Goal: Information Seeking & Learning: Learn about a topic

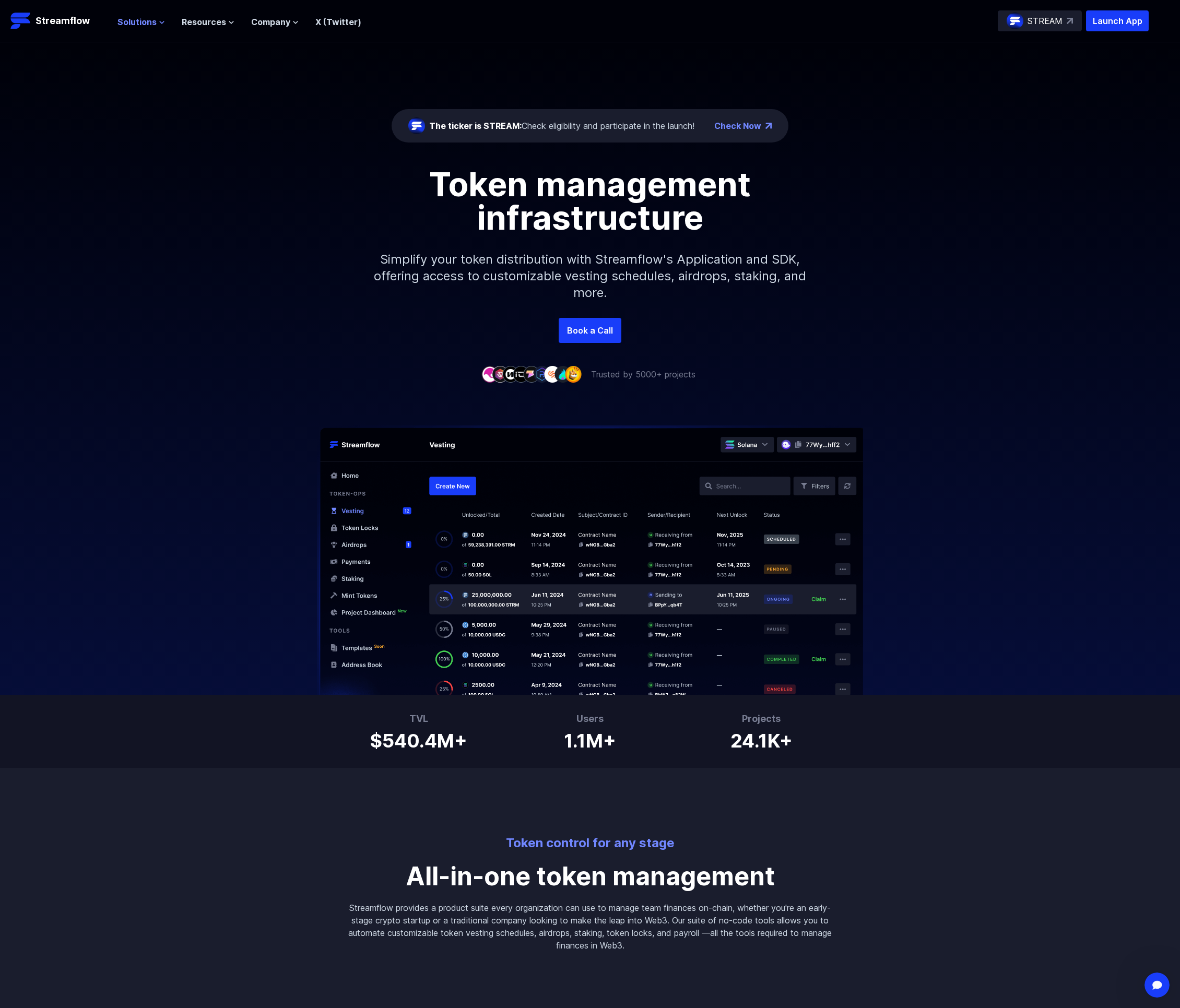
click at [139, 20] on span "Solutions" at bounding box center [137, 22] width 39 height 13
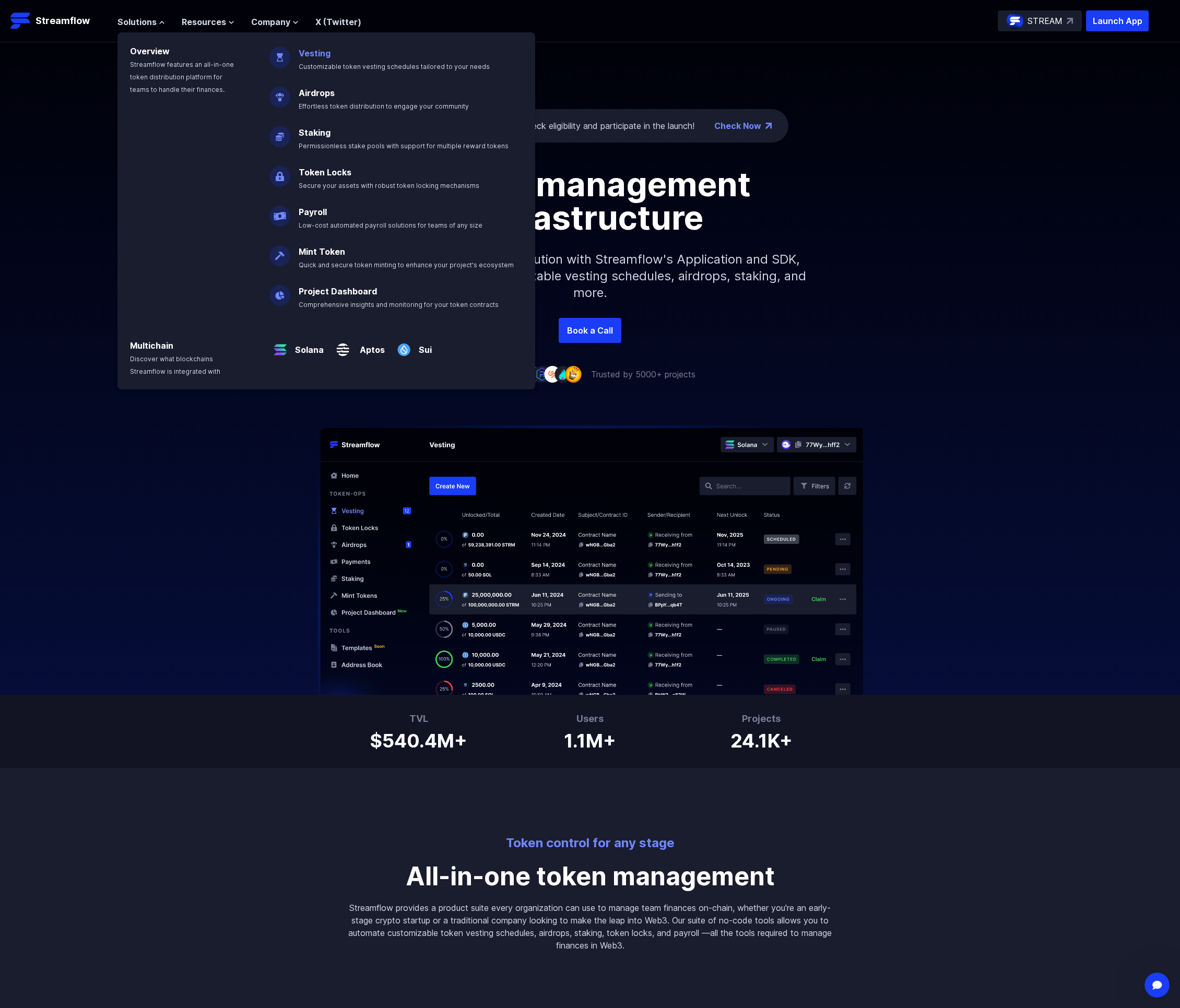
click at [321, 48] on link "Vesting" at bounding box center [315, 53] width 32 height 10
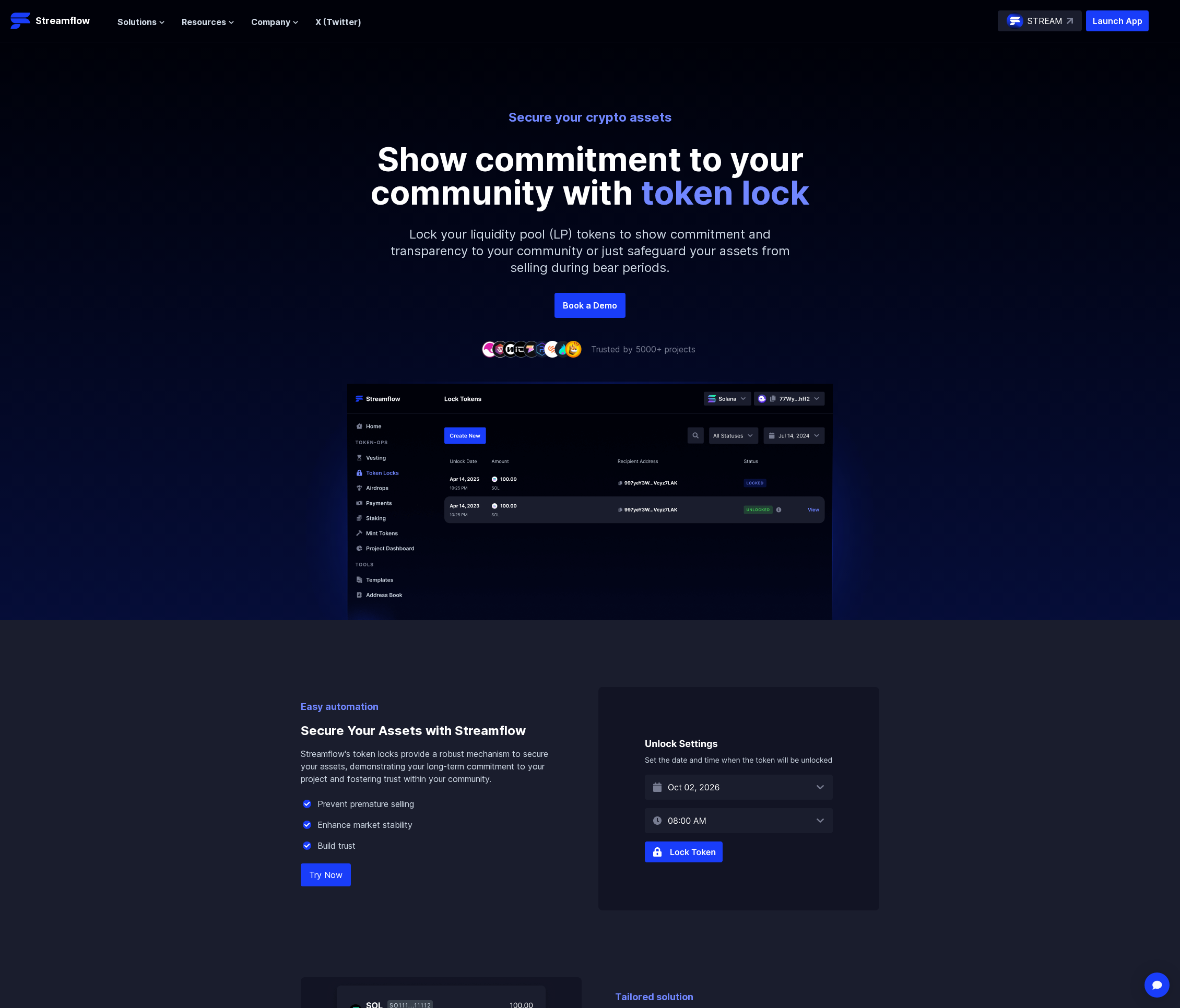
click at [1033, 185] on div "Secure your crypto assets Show commitment to your community with token lock Loc…" at bounding box center [590, 201] width 1180 height 184
click at [126, 19] on span "Solutions" at bounding box center [137, 22] width 39 height 13
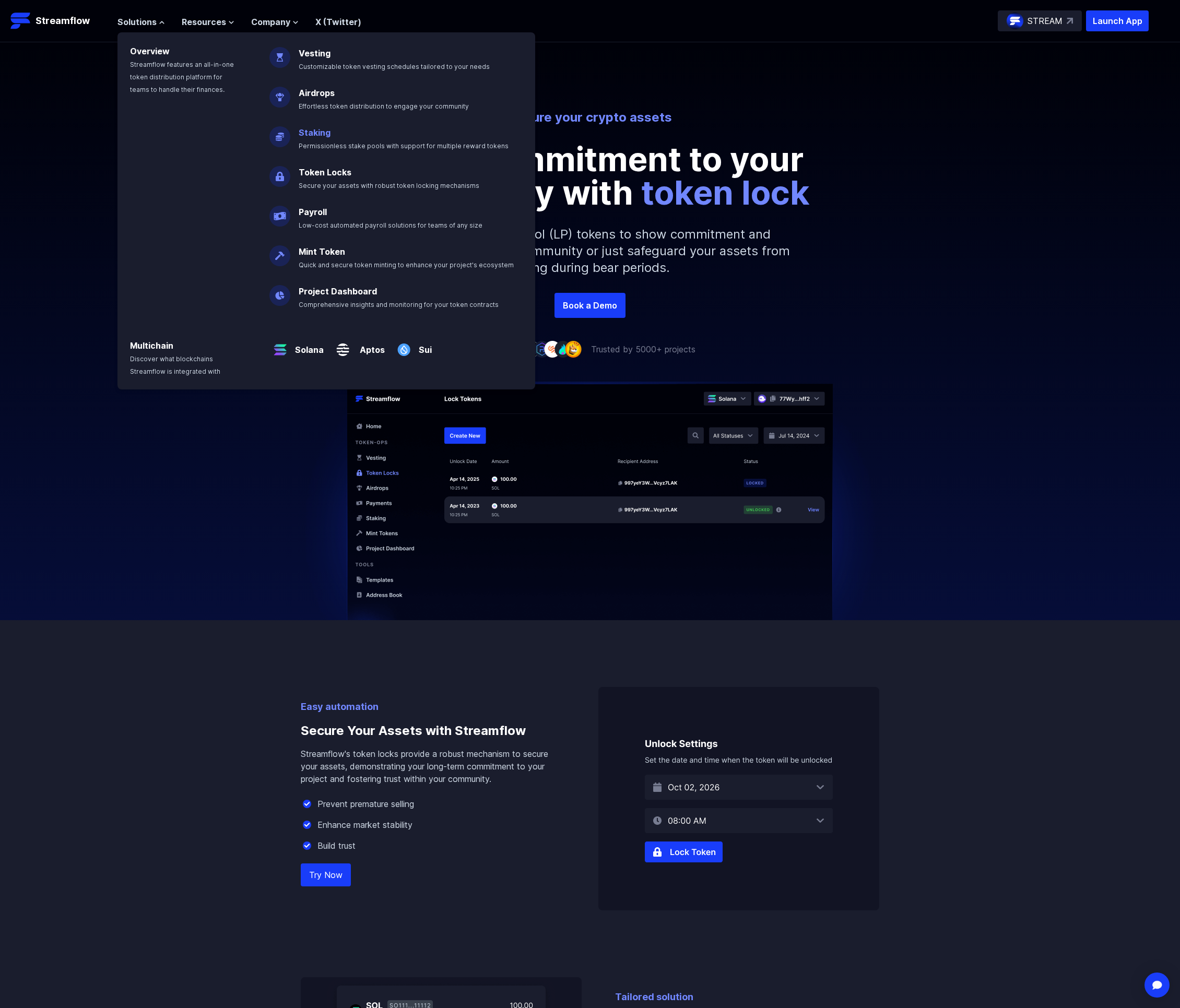
click at [314, 134] on link "Staking" at bounding box center [315, 132] width 32 height 10
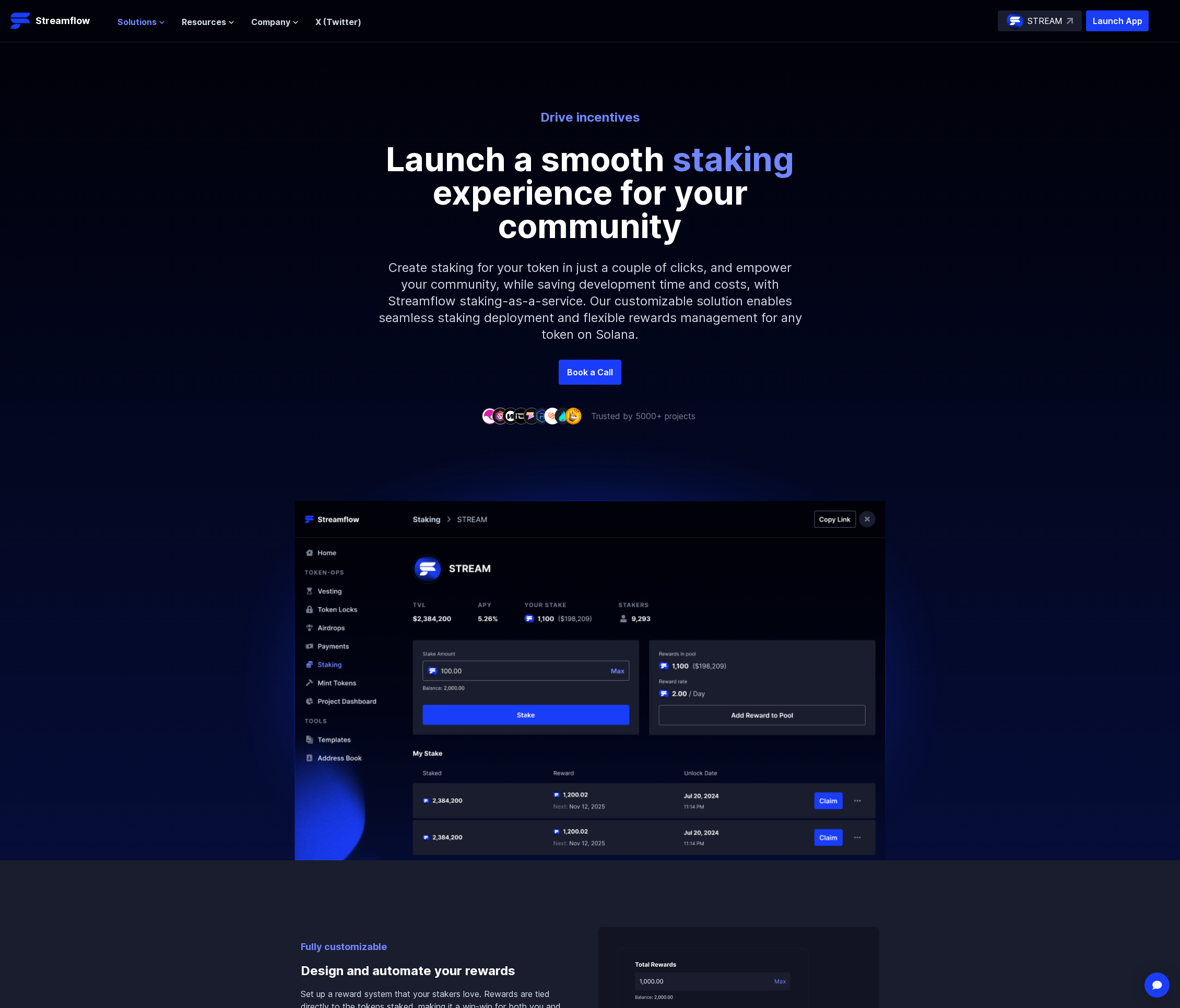
click at [132, 18] on span "Solutions" at bounding box center [137, 22] width 39 height 13
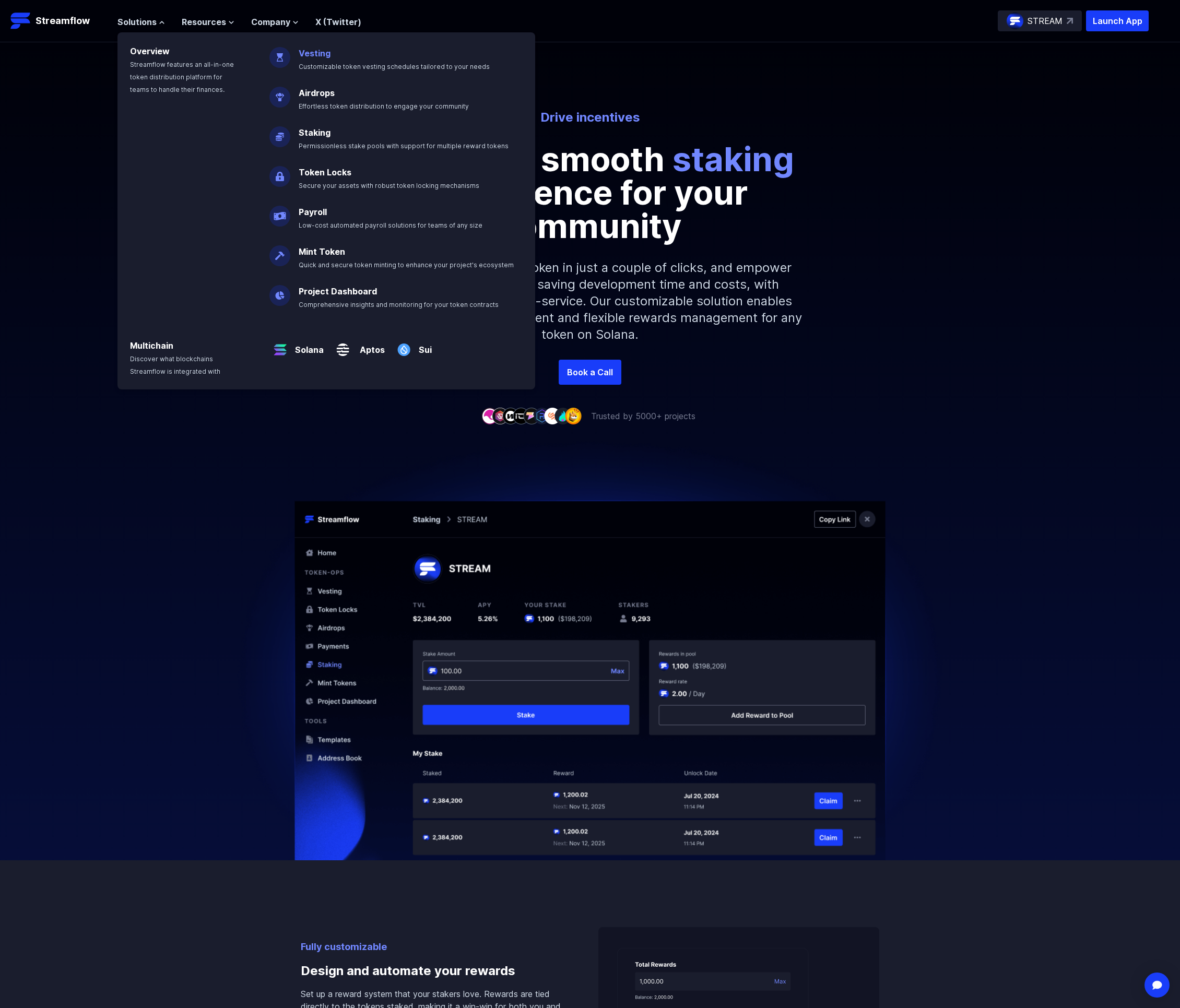
click at [319, 55] on link "Vesting" at bounding box center [315, 53] width 32 height 10
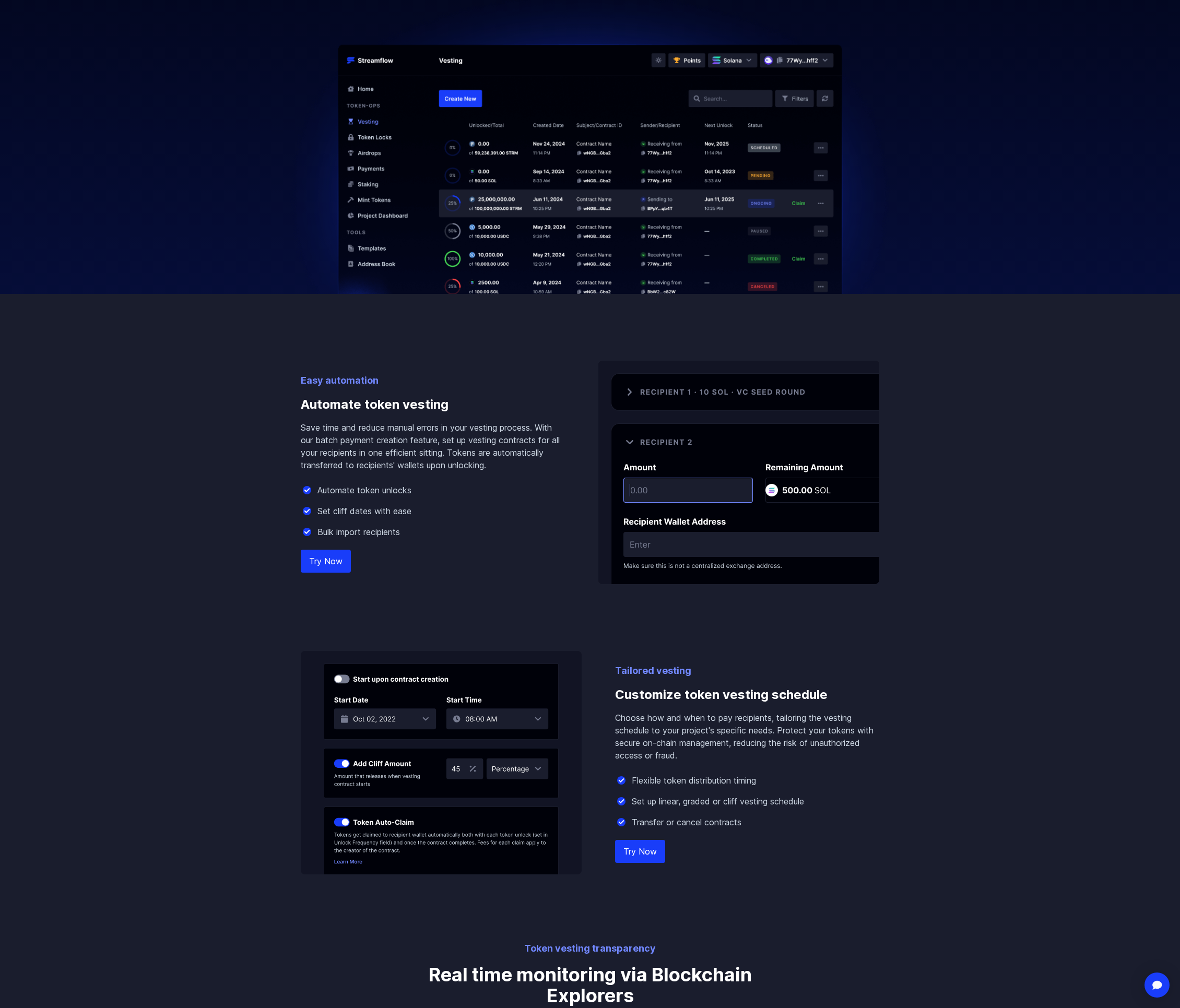
scroll to position [282, 0]
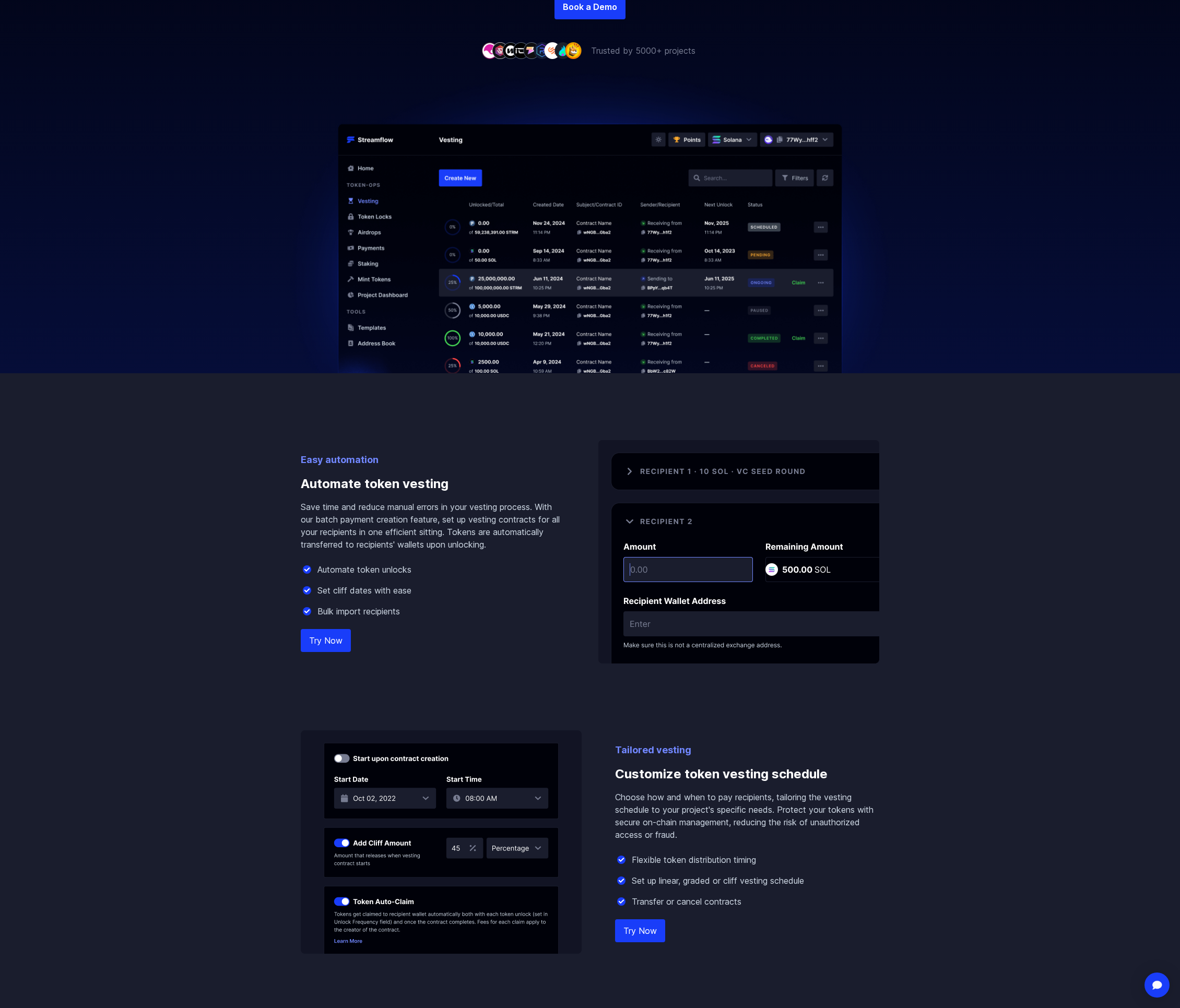
click at [790, 873] on div "Flexible token distribution timing Set up linear, graded or cliff vesting sched…" at bounding box center [747, 881] width 264 height 54
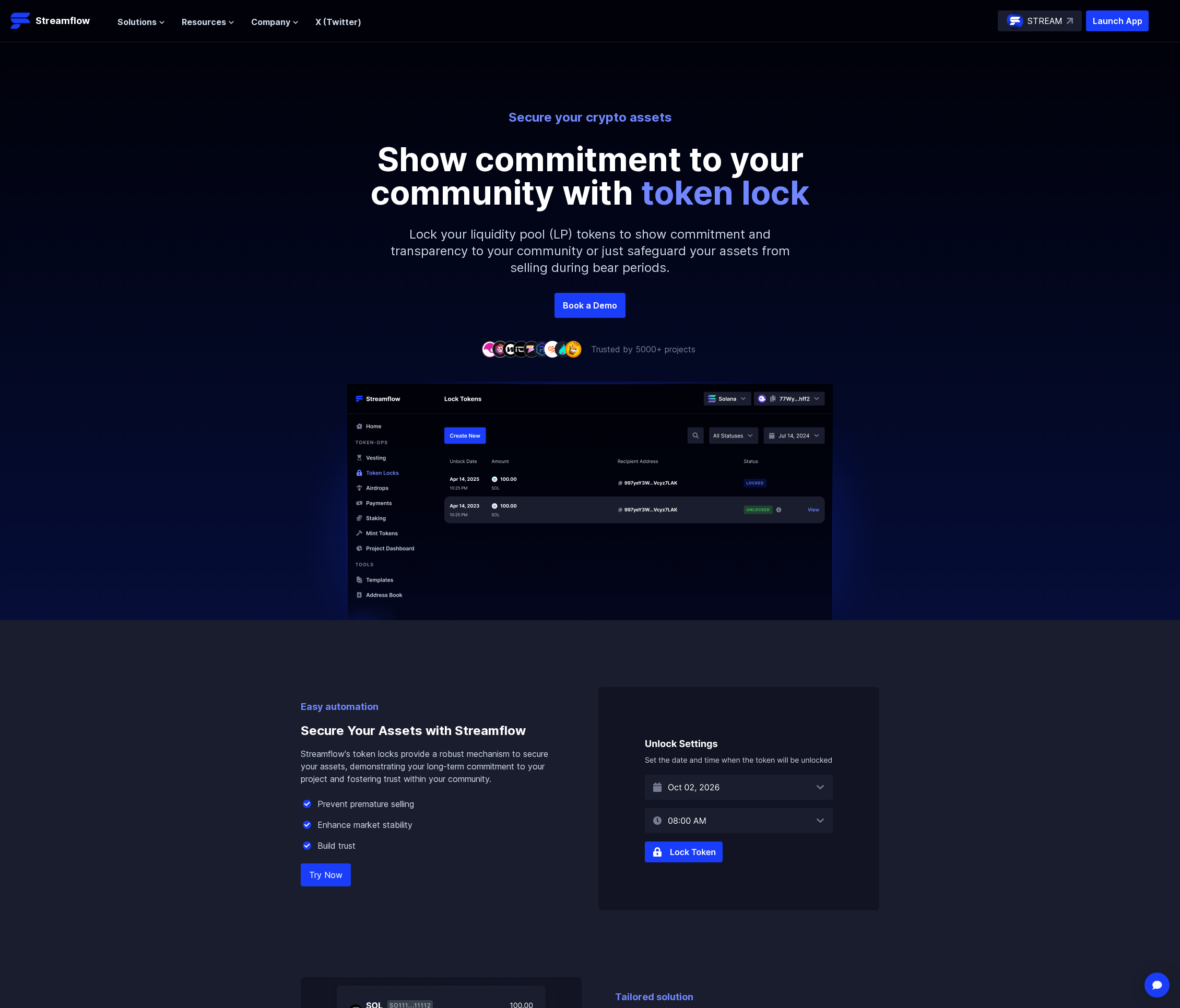
click at [1037, 452] on div at bounding box center [590, 488] width 1180 height 265
click at [379, 459] on img at bounding box center [590, 514] width 595 height 265
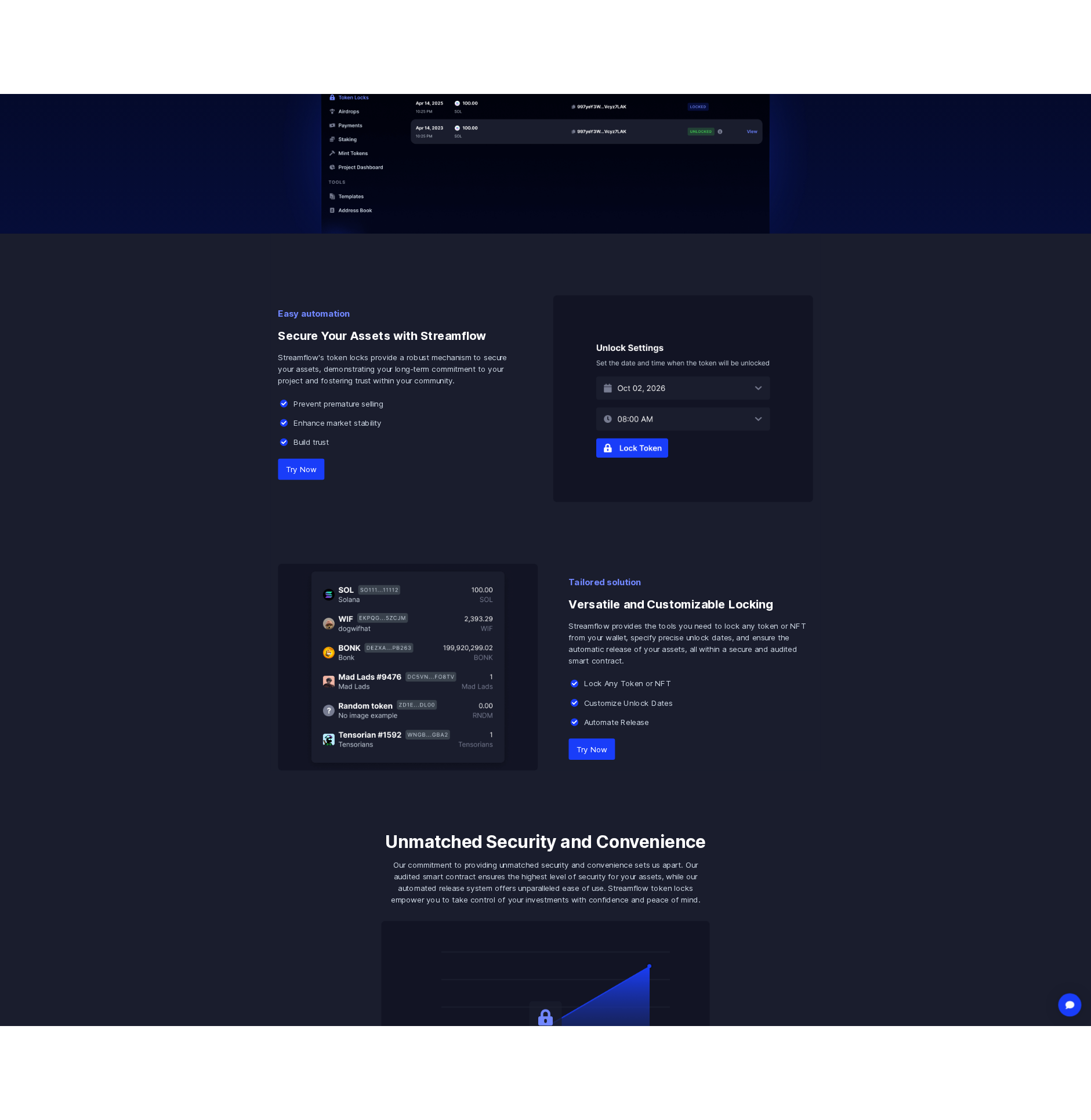
scroll to position [522, 0]
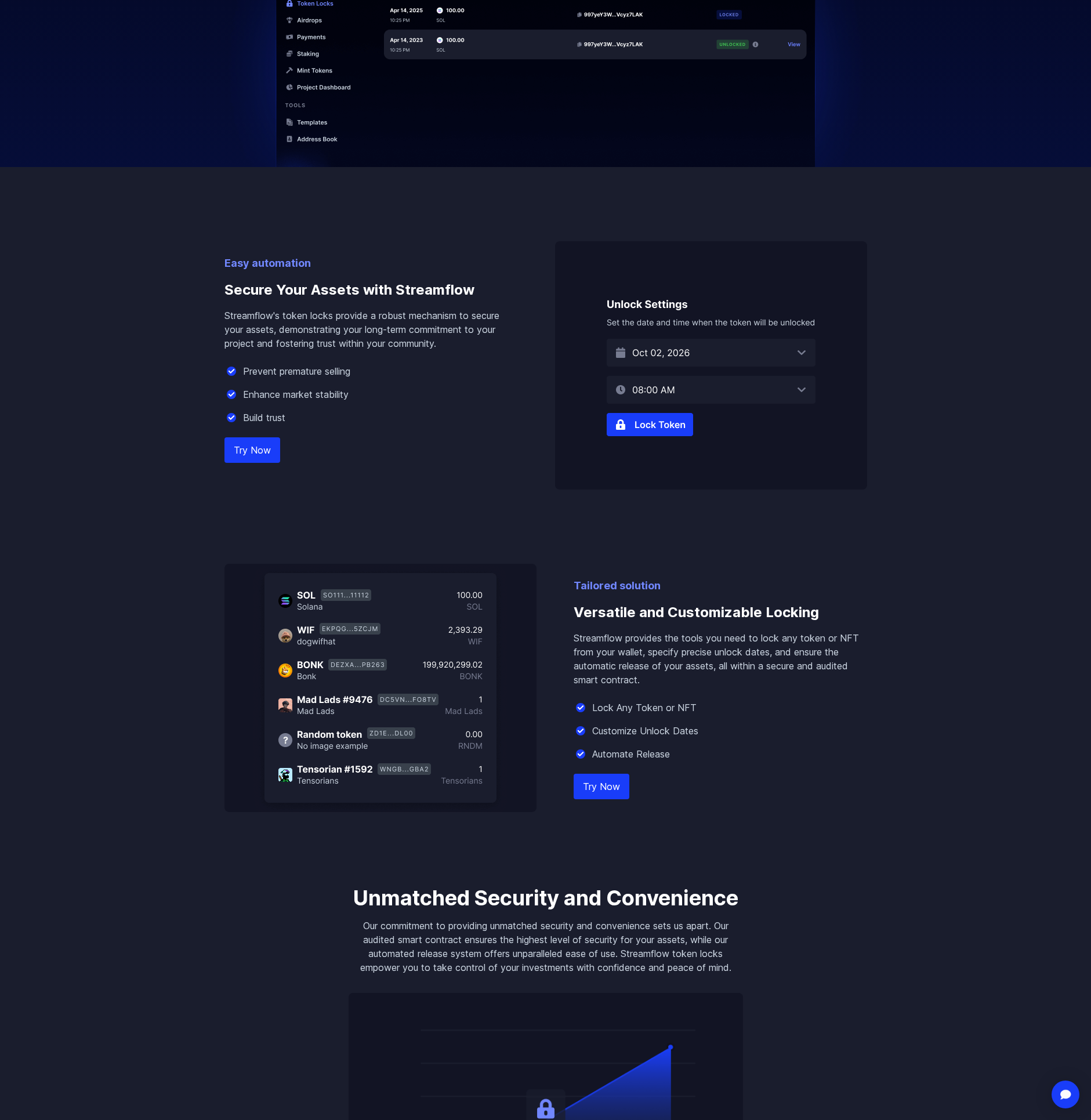
click at [1008, 160] on div at bounding box center [546, 20] width 1091 height 294
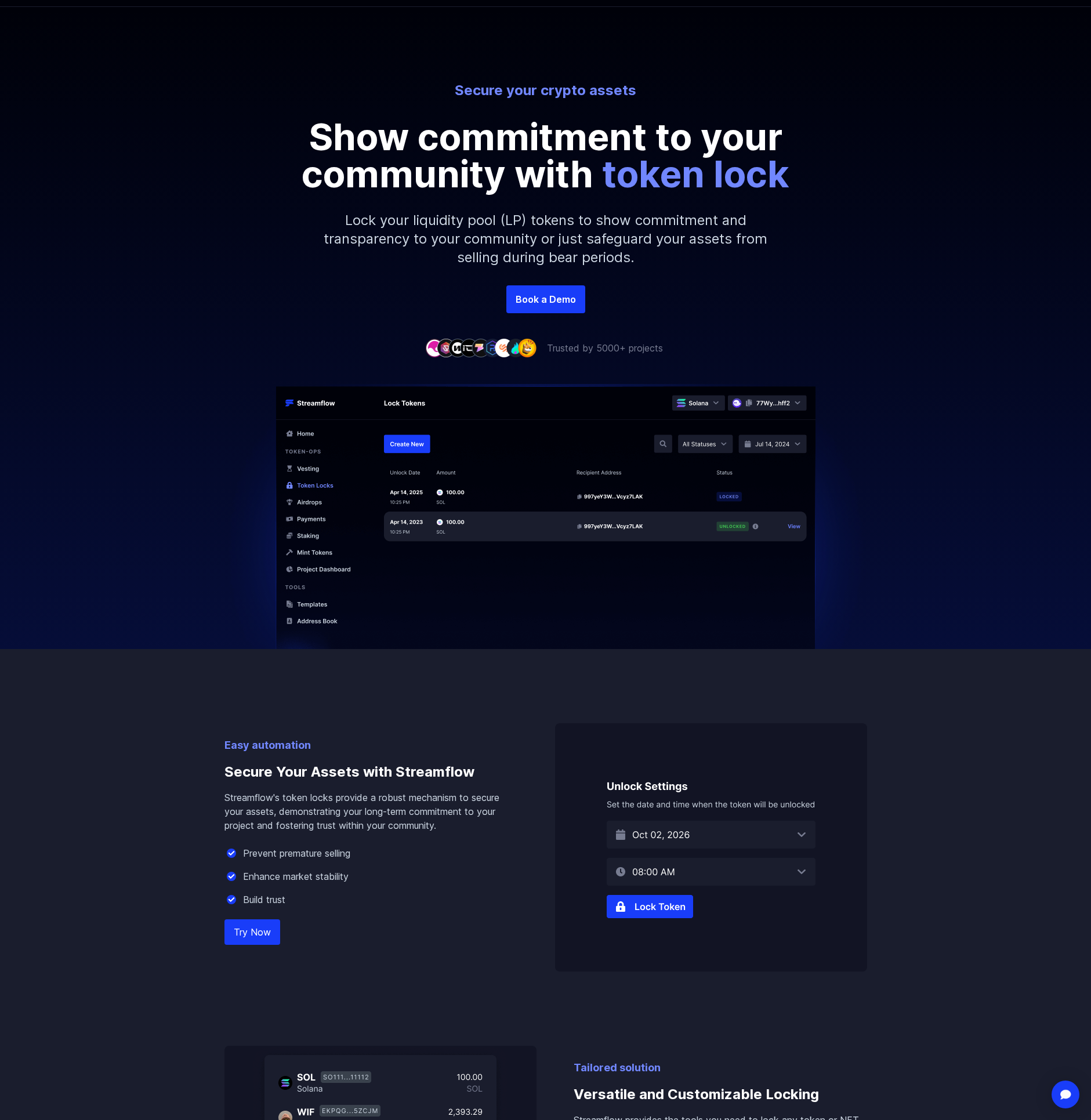
scroll to position [0, 0]
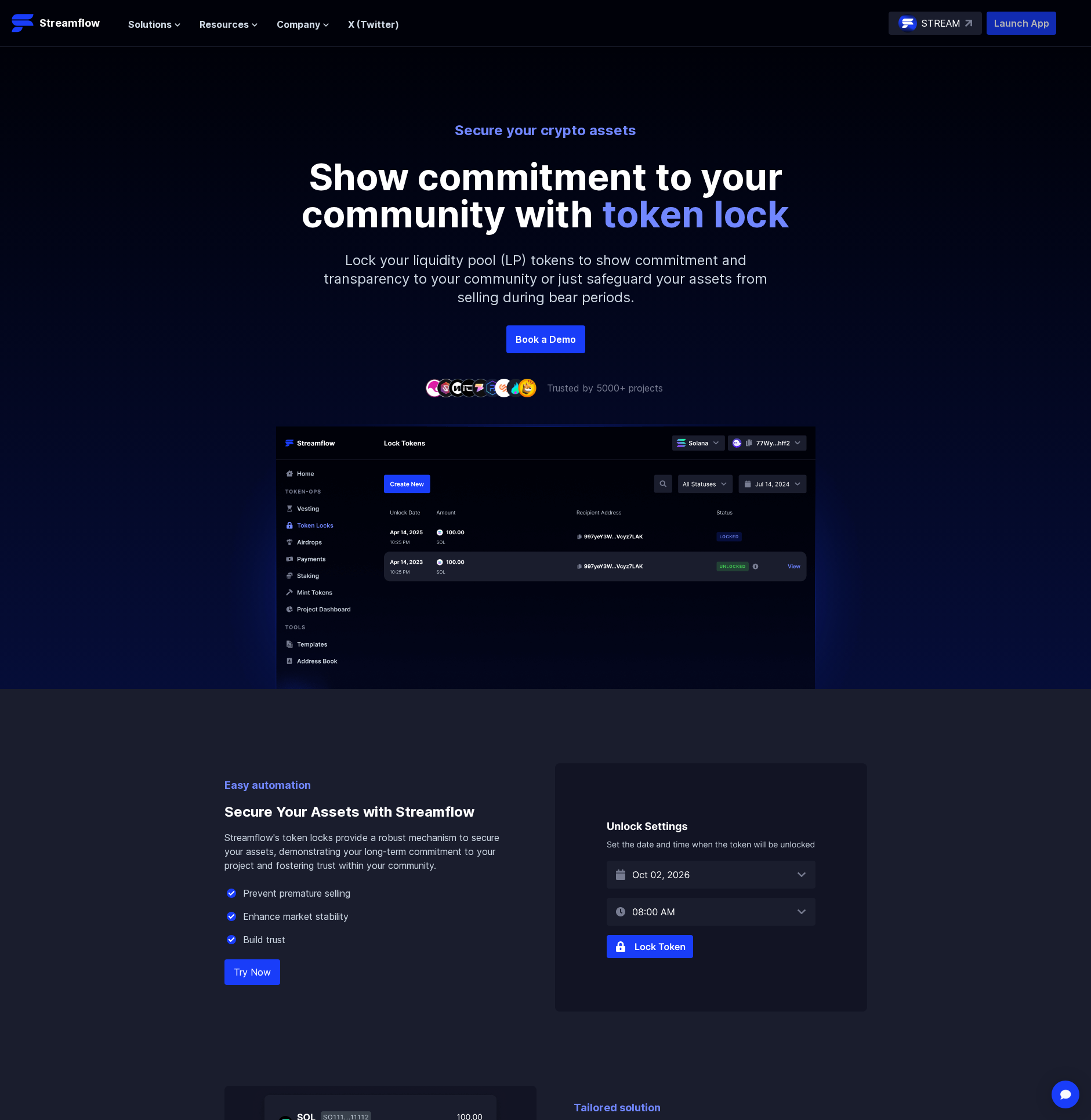
click at [1014, 18] on p "Launch App" at bounding box center [1021, 23] width 70 height 23
